Goal: Information Seeking & Learning: Learn about a topic

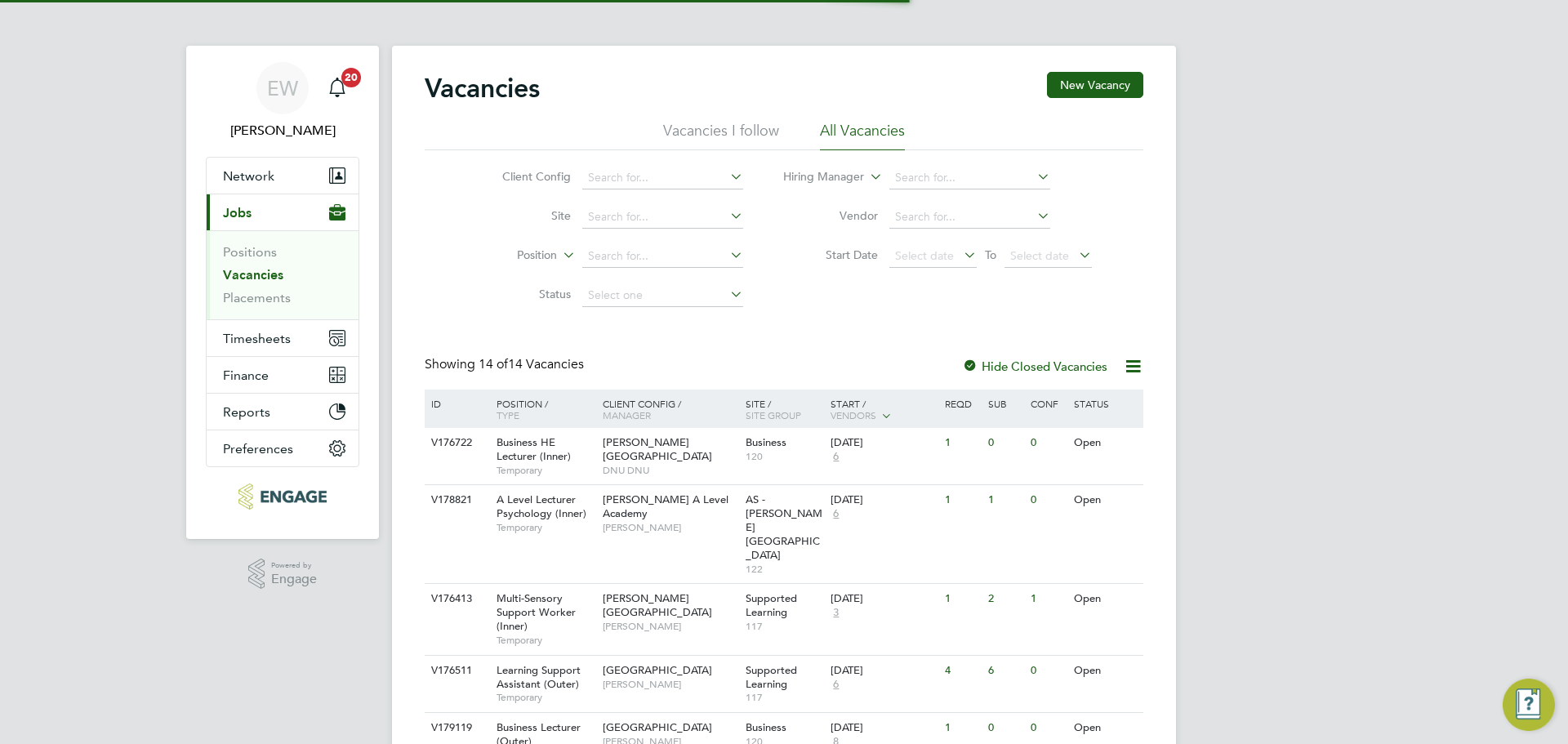
click at [266, 273] on link "Vacancies" at bounding box center [253, 275] width 60 height 16
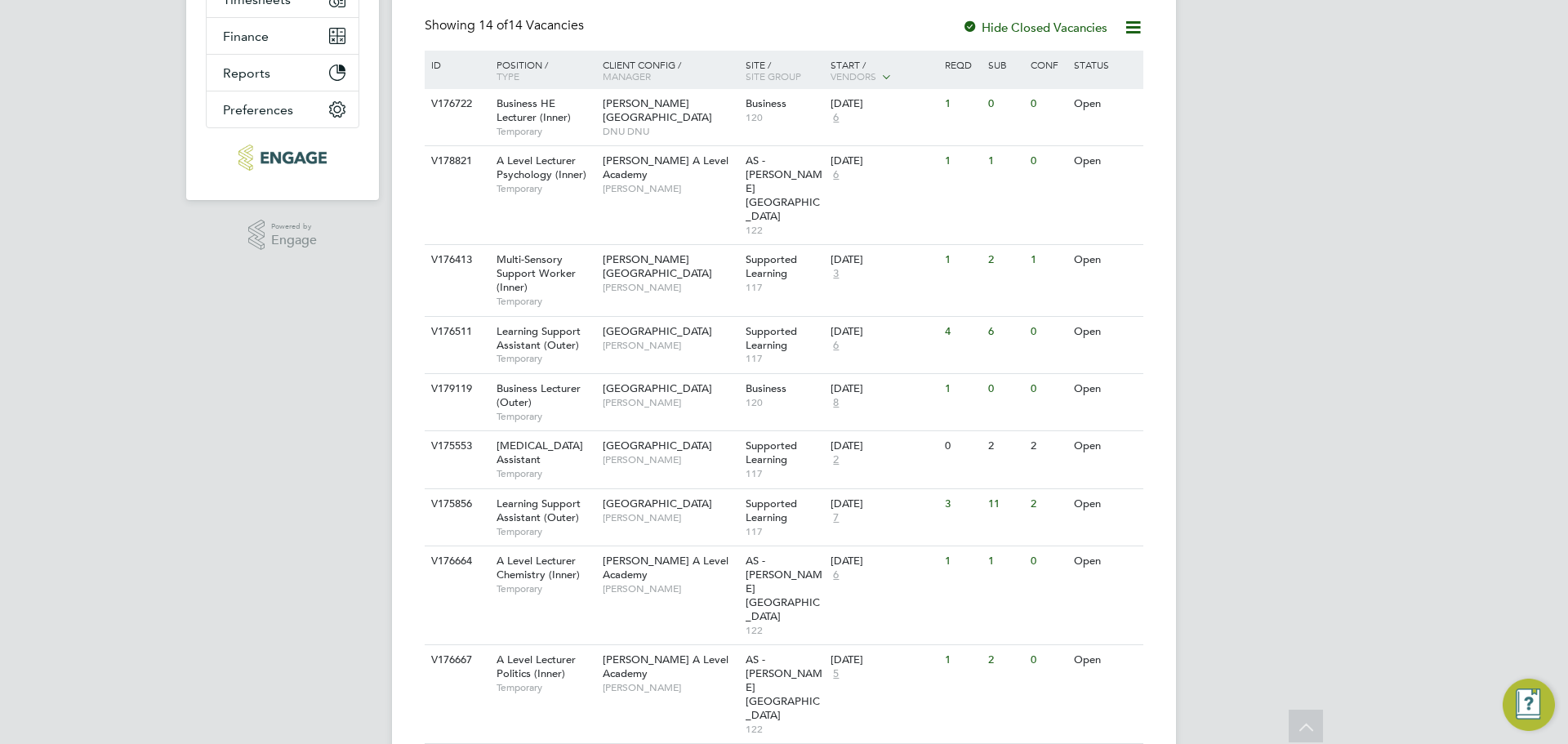
scroll to position [329, 0]
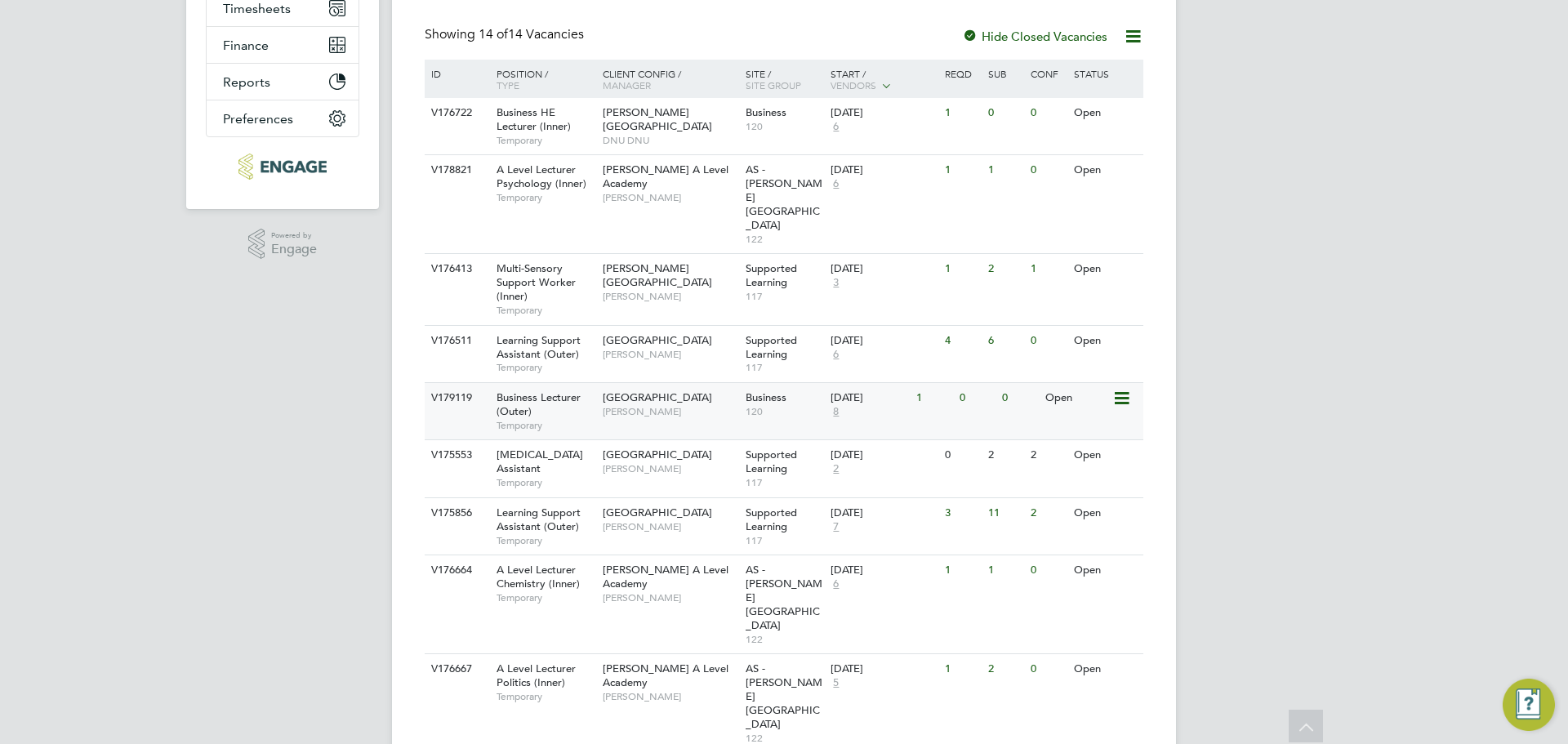
click at [538, 383] on div "Business Lecturer (Outer) Temporary" at bounding box center [541, 411] width 115 height 56
click at [566, 130] on span "Business HE Lecturer (Inner)" at bounding box center [534, 119] width 74 height 28
click at [638, 290] on span "Victoria Ticehurst" at bounding box center [670, 296] width 135 height 13
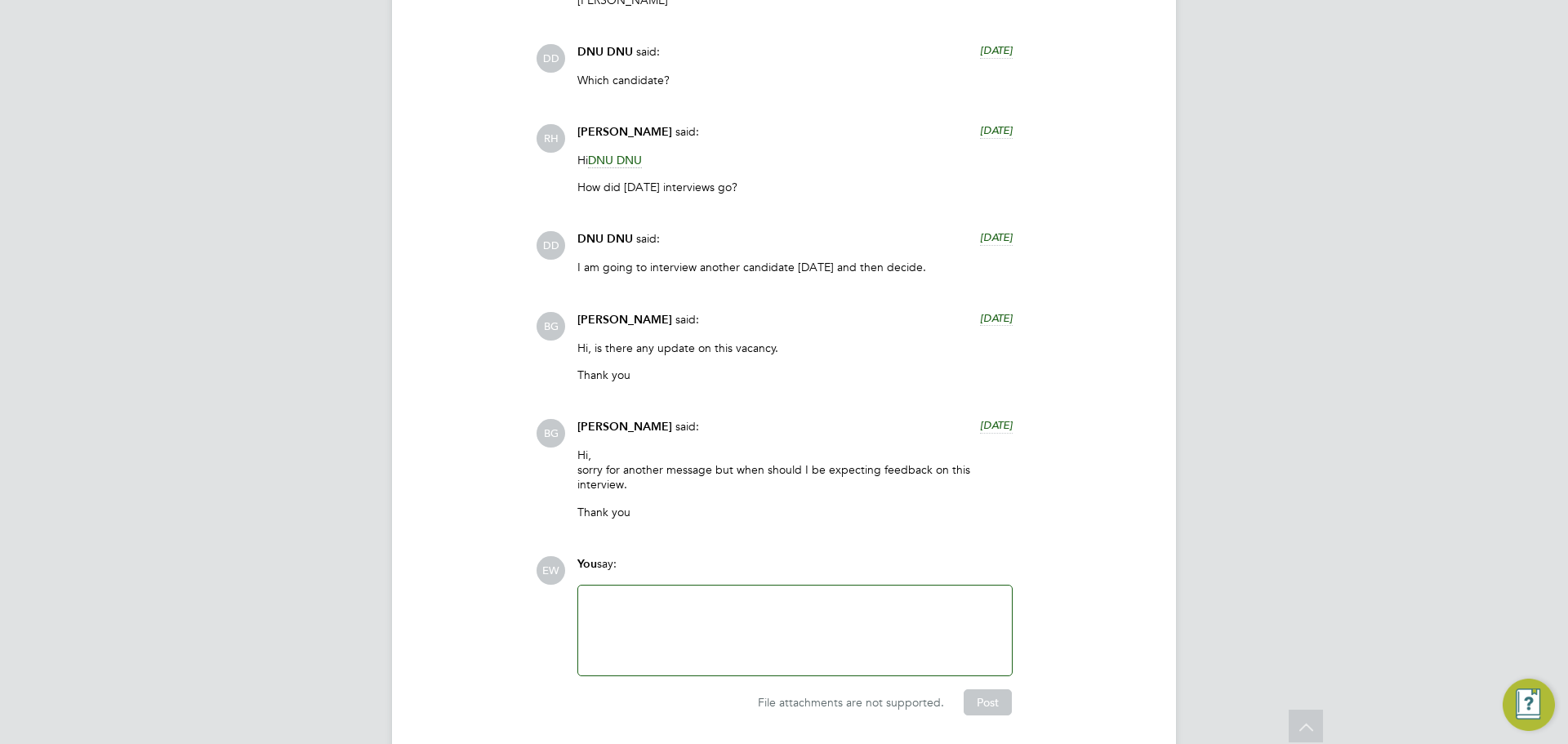
scroll to position [2909, 0]
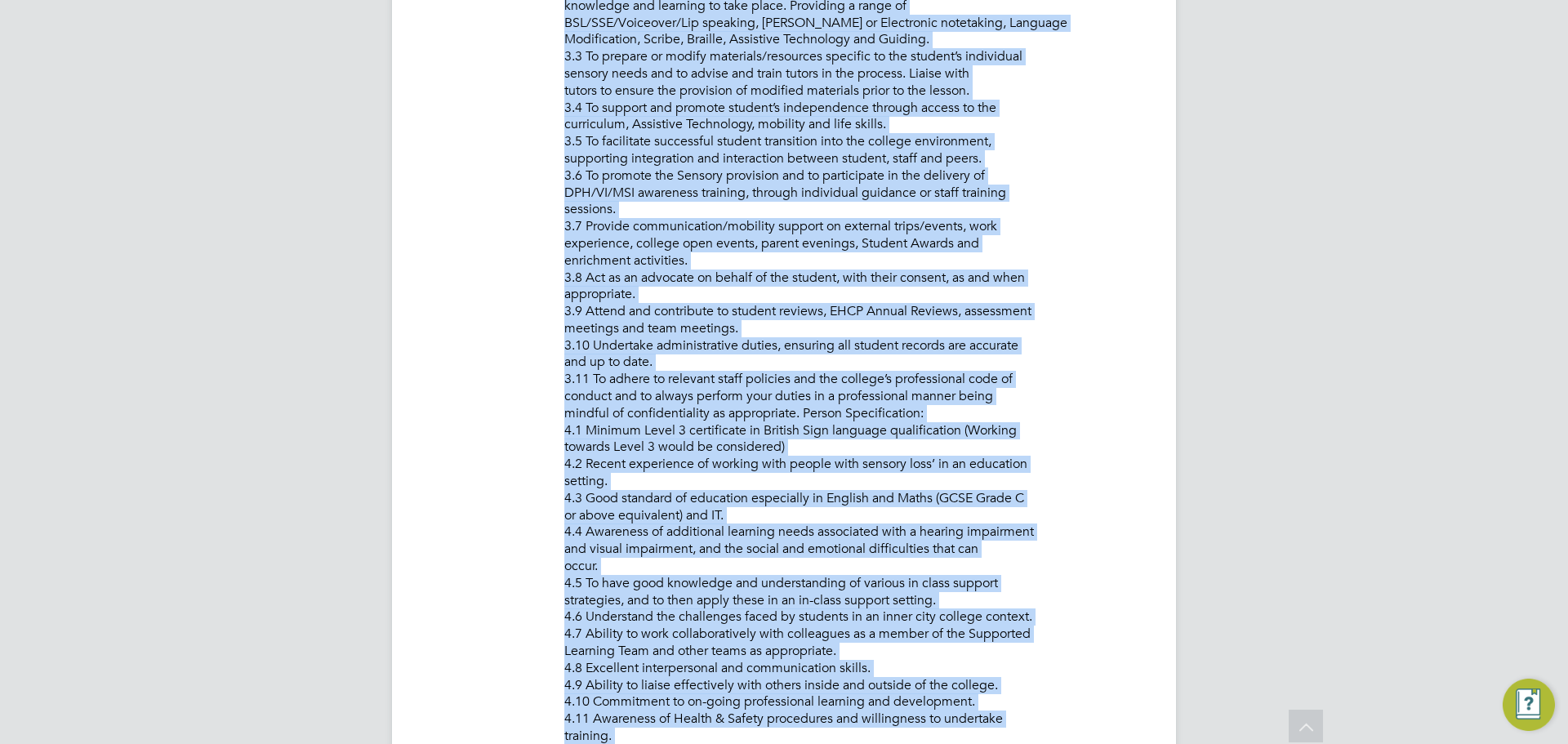
scroll to position [1463, 0]
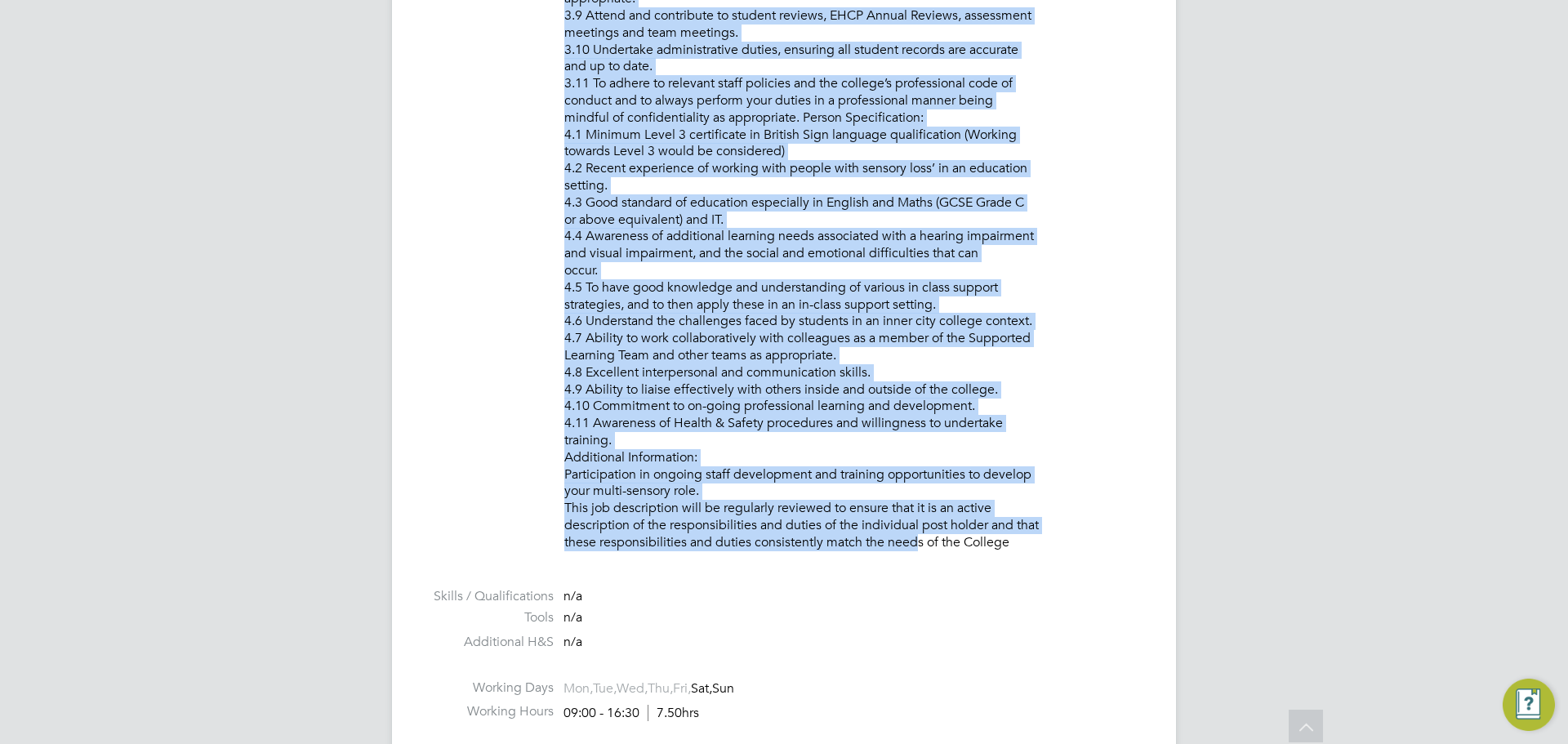
drag, startPoint x: 566, startPoint y: 366, endPoint x: 935, endPoint y: 441, distance: 376.5
copy p "PURPOSE OF JOB: • To provide sensory support to facilitate full access to the c…"
